Goal: Information Seeking & Learning: Learn about a topic

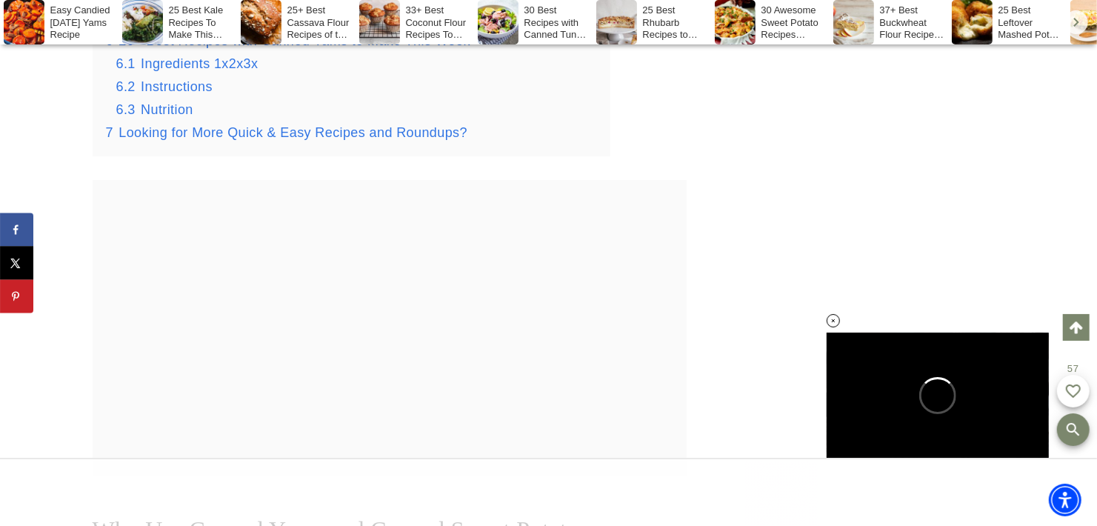
click at [175, 120] on div "6.1 Ingredients 1x2x3x 6.2 Instructions 6.3 Nutrition" at bounding box center [356, 86] width 481 height 67
click at [172, 117] on span "Nutrition" at bounding box center [167, 109] width 53 height 15
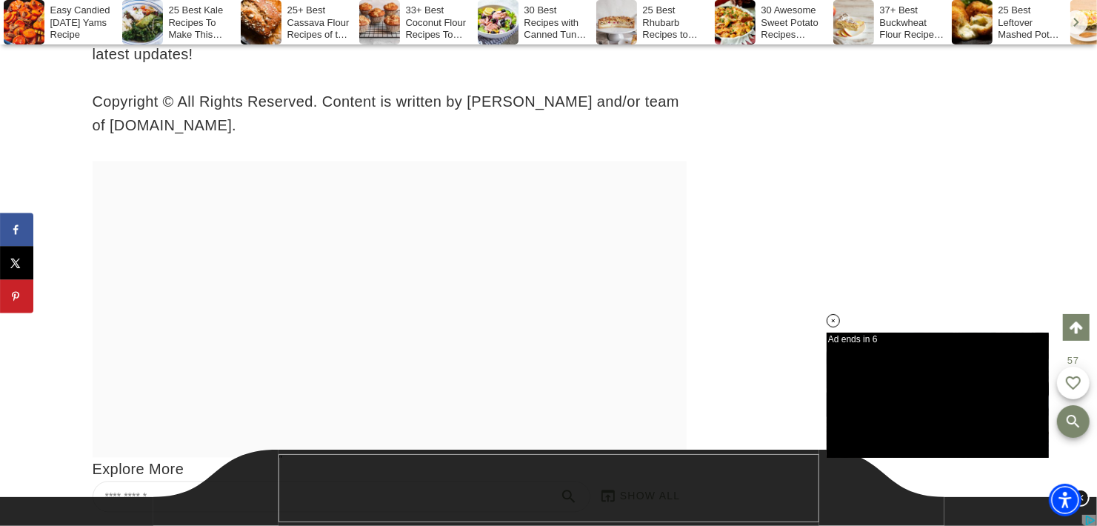
scroll to position [30319, 0]
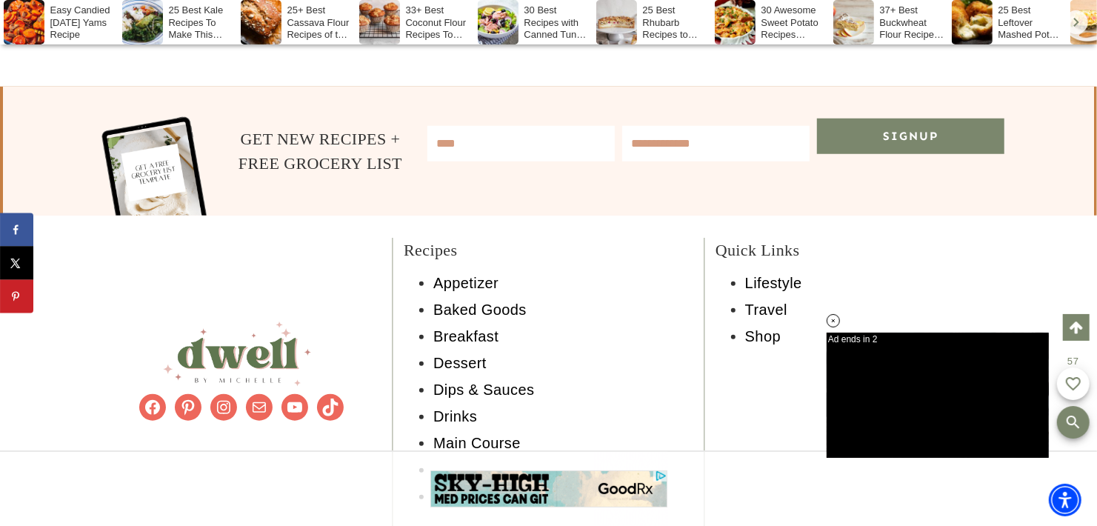
scroll to position [0, 0]
